Goal: Information Seeking & Learning: Learn about a topic

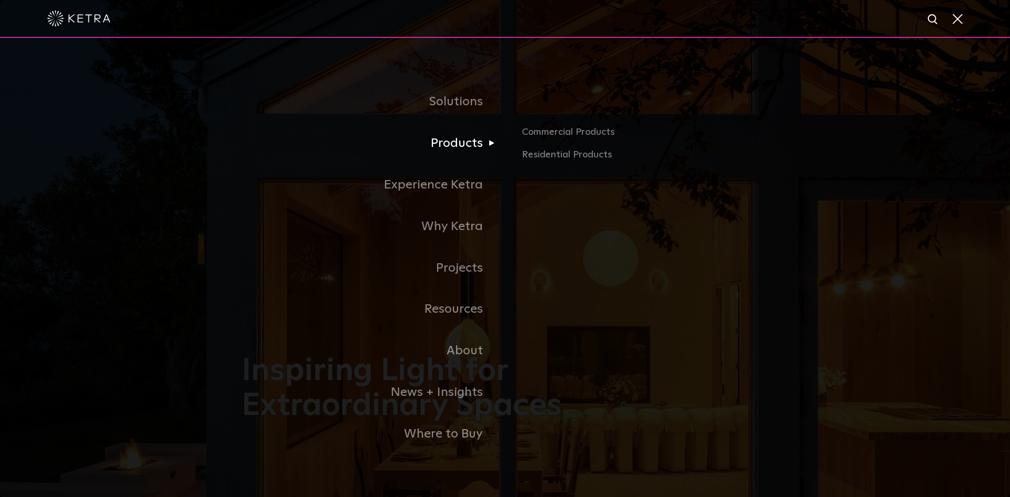
click at [442, 145] on link "Products" at bounding box center [373, 144] width 263 height 42
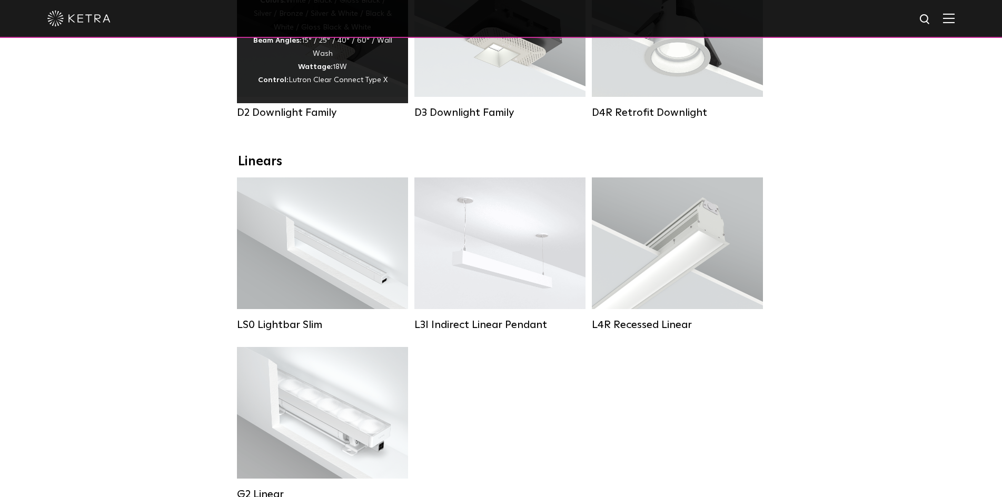
scroll to position [316, 0]
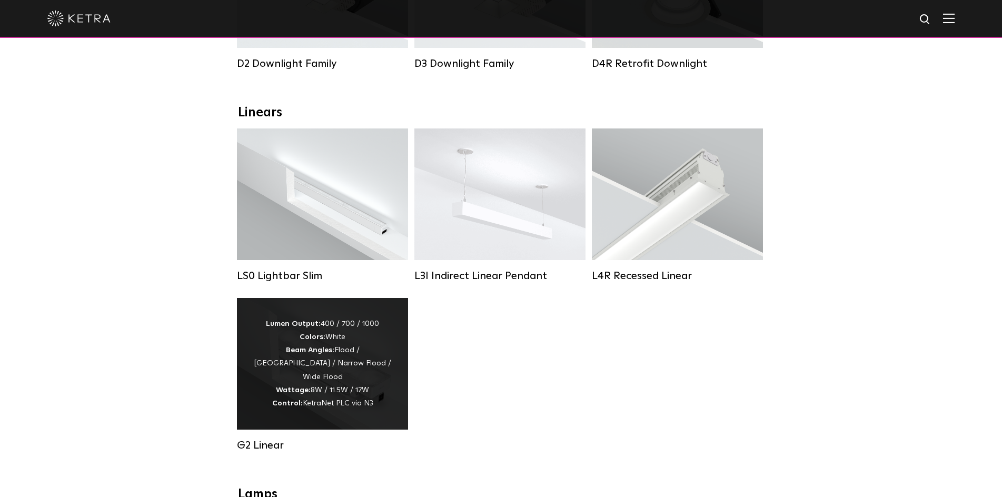
click at [292, 401] on strong "Control:" at bounding box center [287, 403] width 31 height 7
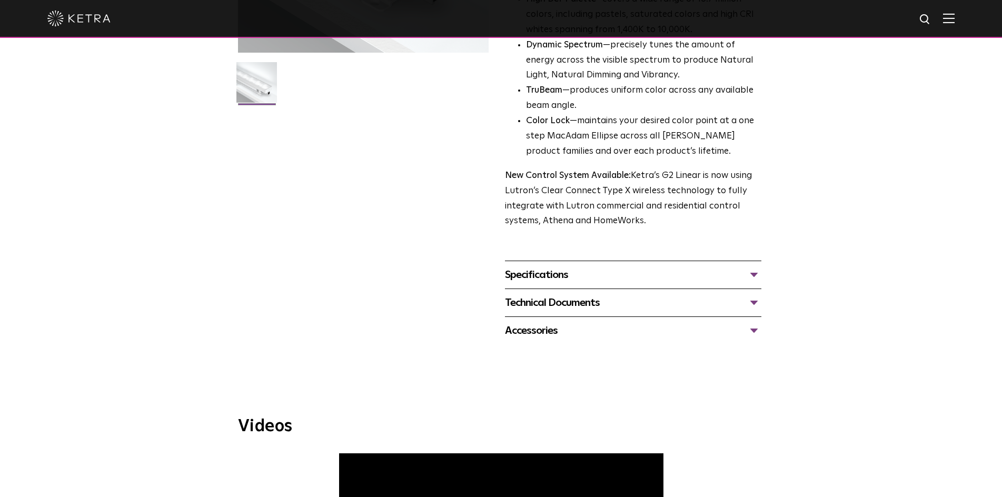
scroll to position [316, 0]
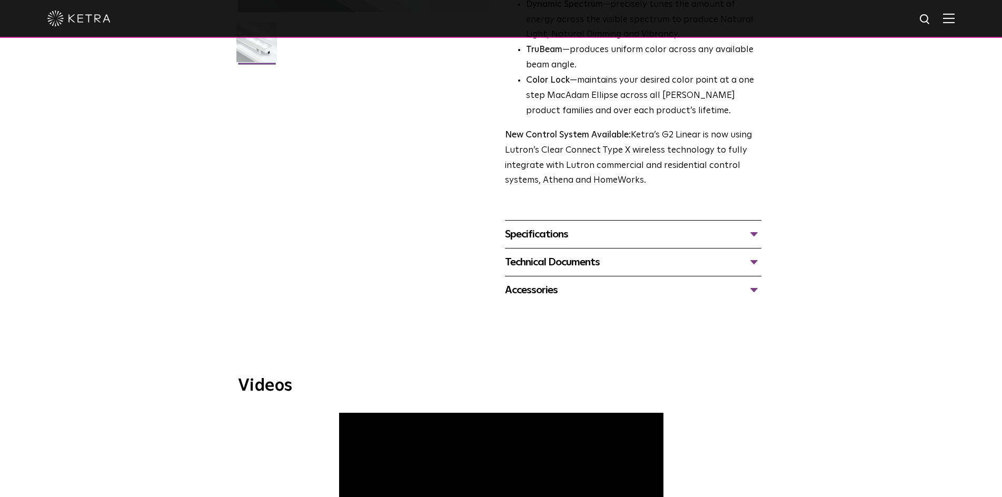
click at [544, 240] on div "Specifications" at bounding box center [633, 234] width 256 height 17
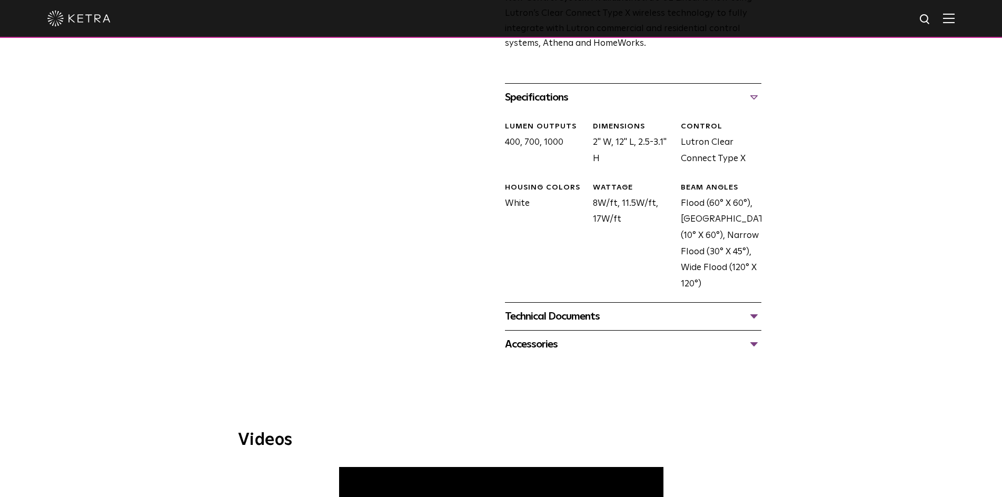
scroll to position [441, 0]
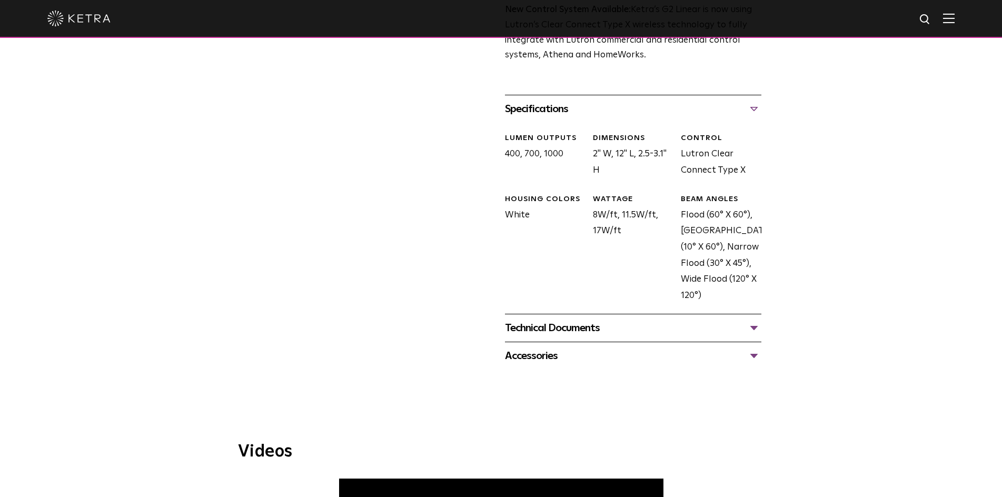
click at [572, 329] on div "Technical Documents" at bounding box center [633, 328] width 256 height 17
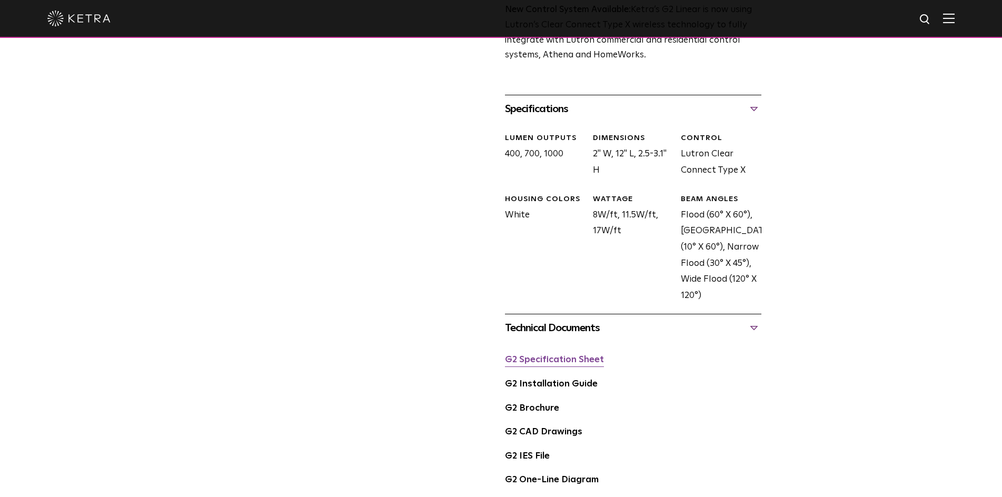
click at [533, 364] on link "G2 Specification Sheet" at bounding box center [554, 359] width 99 height 9
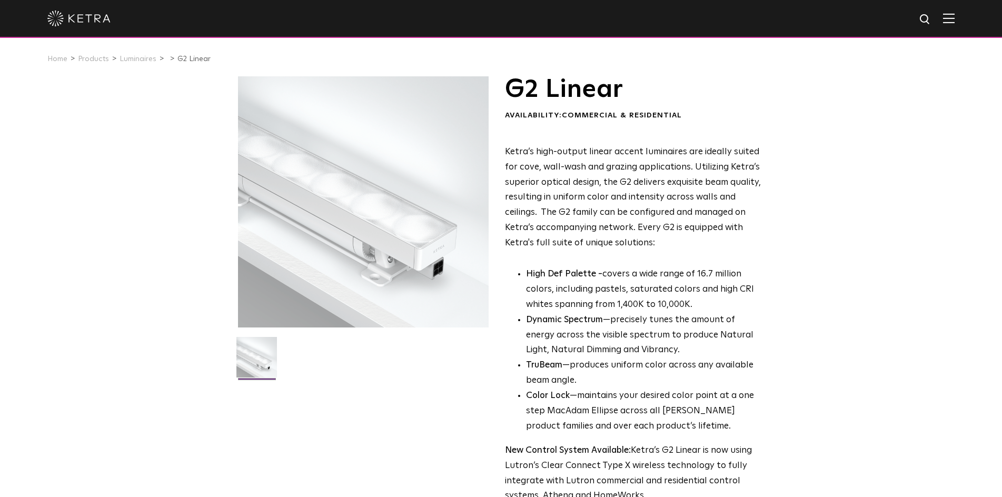
scroll to position [0, 0]
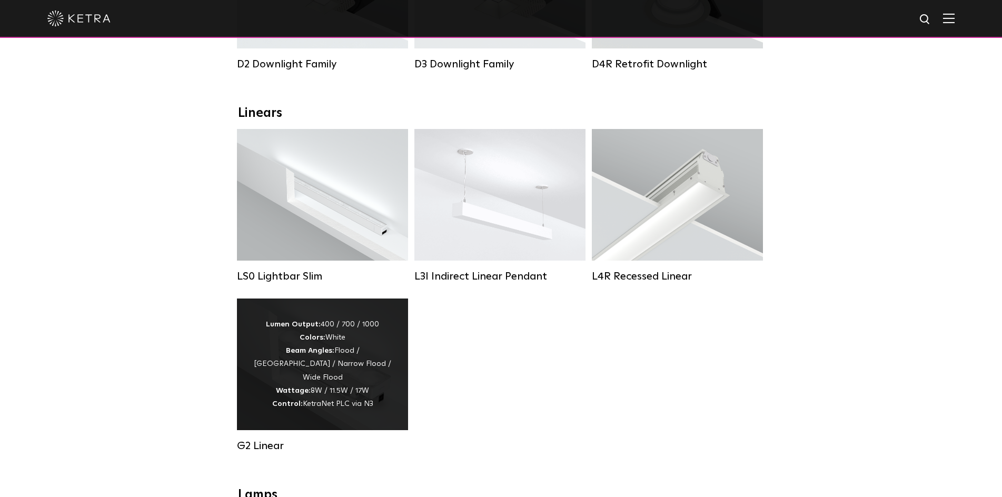
scroll to position [316, 0]
click at [313, 345] on div "Lumen Output: 400 / 700 / 1000 Colors: White Beam Angles: Flood / Graze / Narro…" at bounding box center [323, 364] width 140 height 93
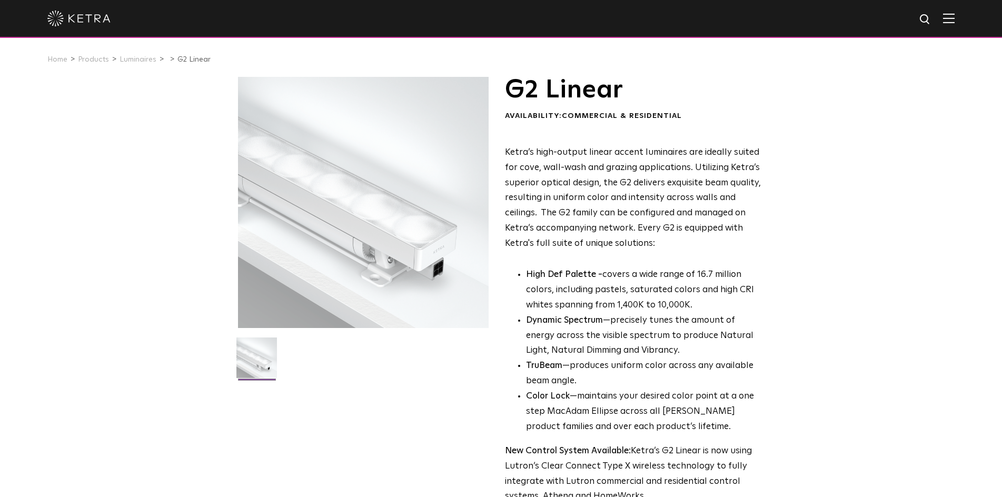
click at [362, 226] on div at bounding box center [363, 202] width 251 height 251
drag, startPoint x: 362, startPoint y: 226, endPoint x: 312, endPoint y: 301, distance: 90.3
click at [312, 301] on div at bounding box center [363, 202] width 251 height 251
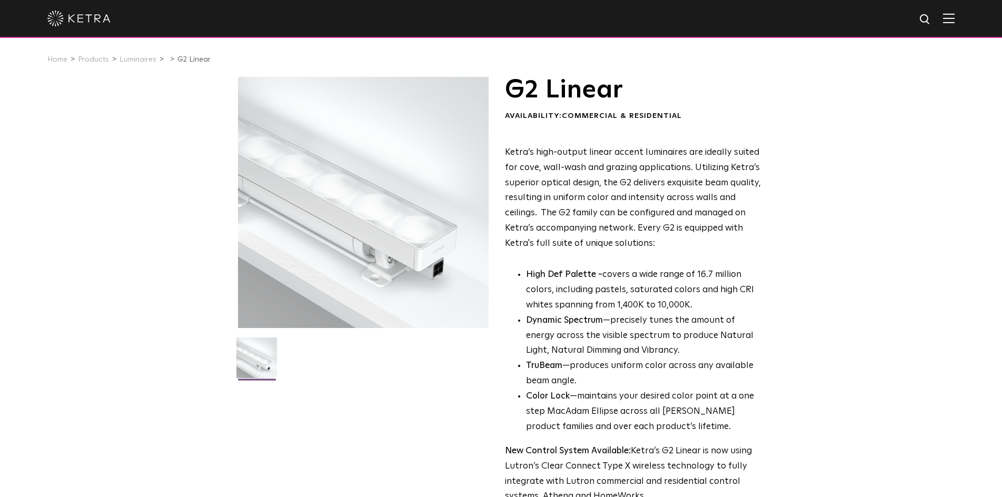
click at [312, 301] on div at bounding box center [363, 202] width 251 height 251
click at [257, 358] on img at bounding box center [256, 362] width 41 height 48
drag, startPoint x: 257, startPoint y: 358, endPoint x: 430, endPoint y: 289, distance: 186.5
click at [430, 289] on div at bounding box center [363, 202] width 251 height 251
click at [372, 277] on div at bounding box center [363, 202] width 251 height 251
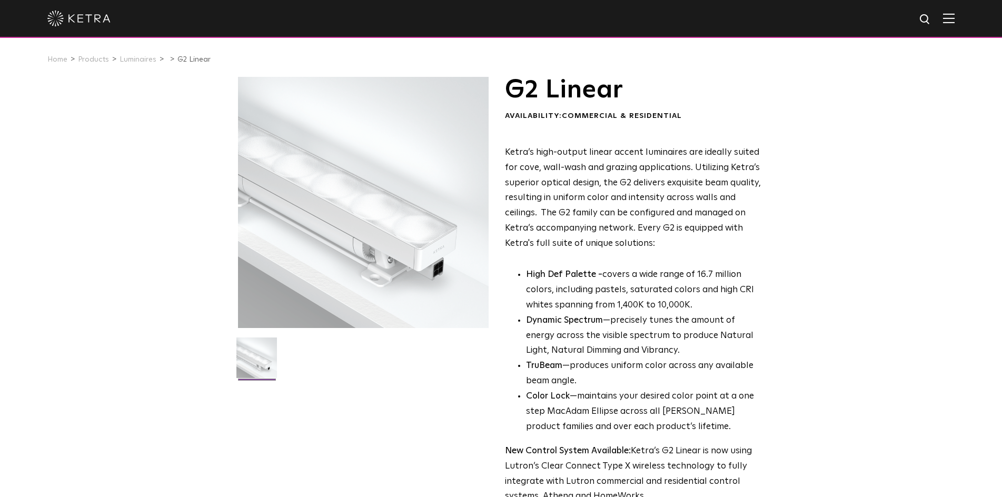
drag, startPoint x: 371, startPoint y: 277, endPoint x: 261, endPoint y: 349, distance: 131.3
click at [261, 349] on img at bounding box center [256, 362] width 41 height 48
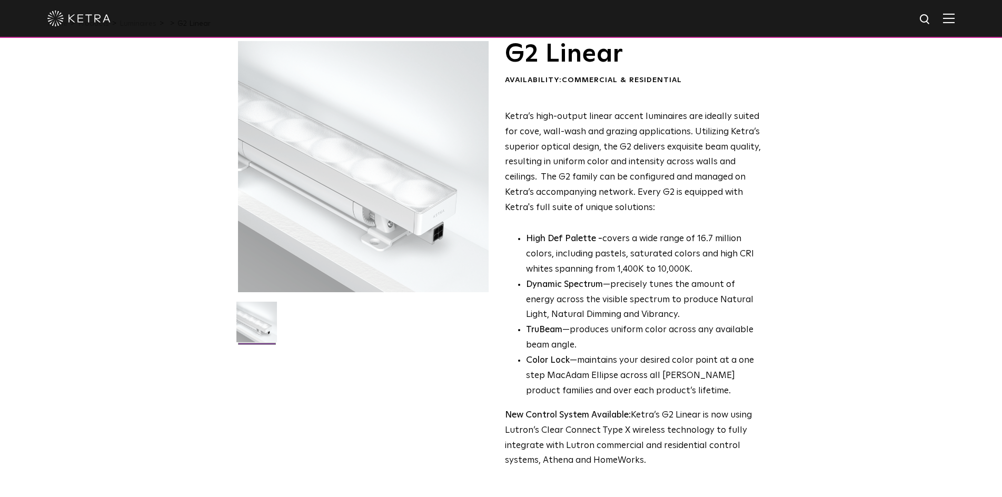
scroll to position [53, 0]
